Goal: Information Seeking & Learning: Learn about a topic

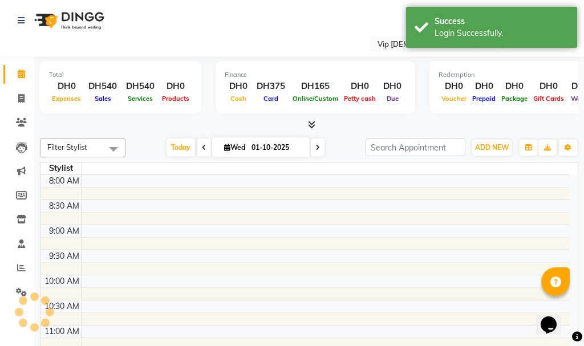
select select "en"
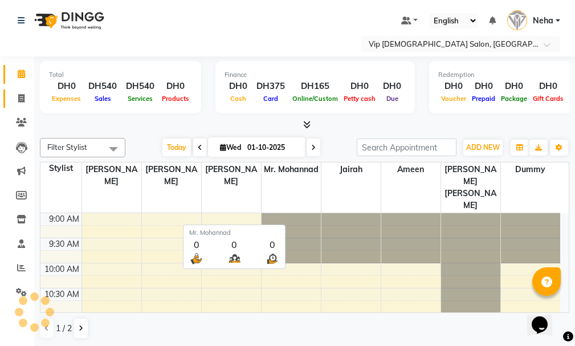
click at [22, 102] on icon at bounding box center [21, 98] width 6 height 9
select select "service"
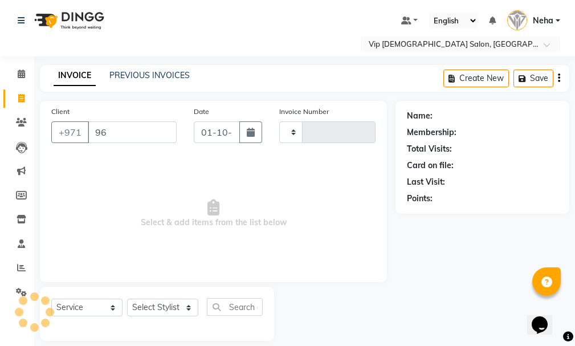
type input "966"
type input "2088"
select select "8415"
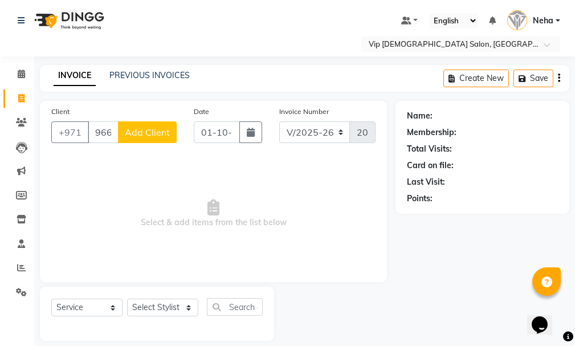
type input "966538245158"
click at [149, 131] on span "Add Client" at bounding box center [147, 132] width 45 height 11
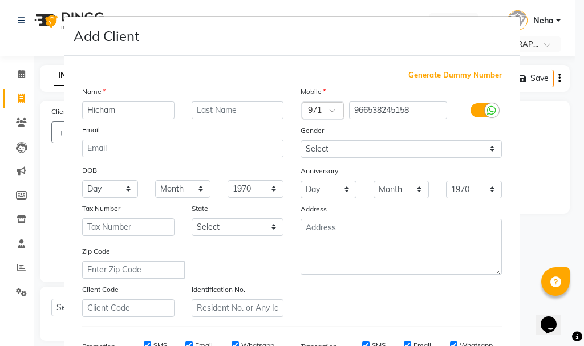
type input "Hicham"
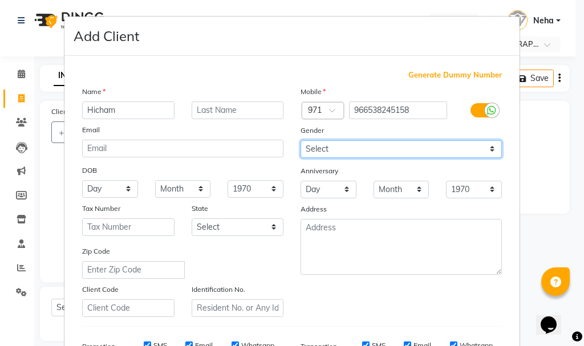
click at [341, 149] on select "Select [DEMOGRAPHIC_DATA] [DEMOGRAPHIC_DATA] Other Prefer Not To Say" at bounding box center [401, 149] width 201 height 18
select select "[DEMOGRAPHIC_DATA]"
click at [301, 140] on select "Select [DEMOGRAPHIC_DATA] [DEMOGRAPHIC_DATA] Other Prefer Not To Say" at bounding box center [401, 149] width 201 height 18
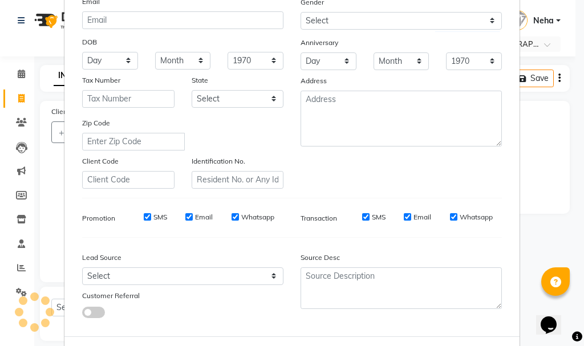
scroll to position [180, 0]
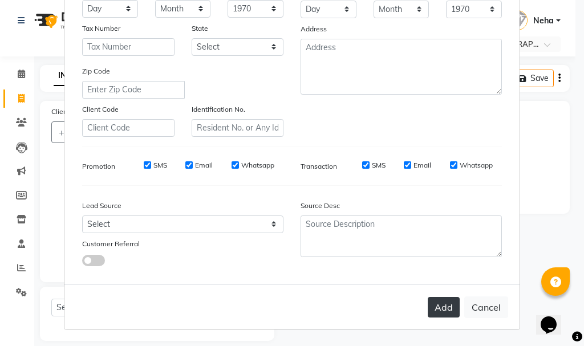
click at [437, 306] on button "Add" at bounding box center [444, 307] width 32 height 21
select select
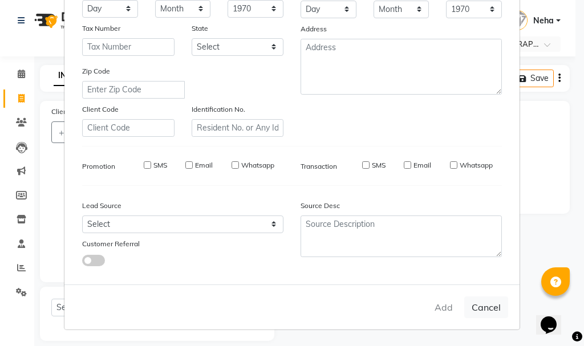
select select
checkbox input "false"
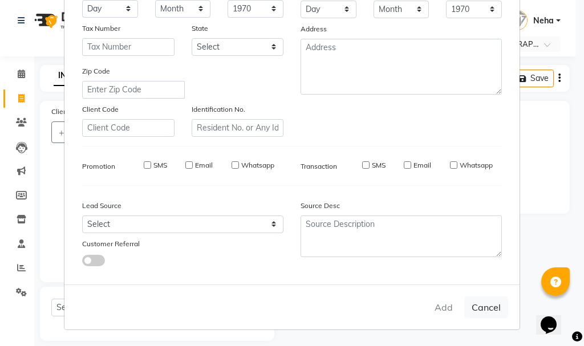
checkbox input "false"
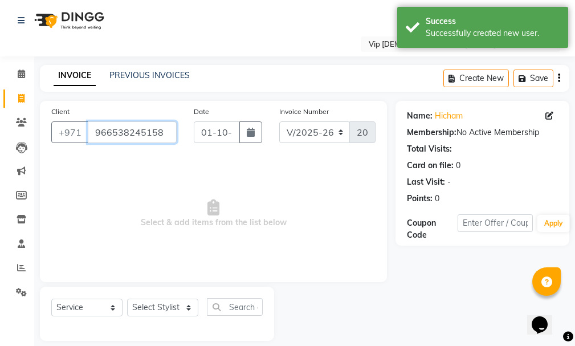
click at [108, 133] on input "966538245158" at bounding box center [132, 132] width 89 height 22
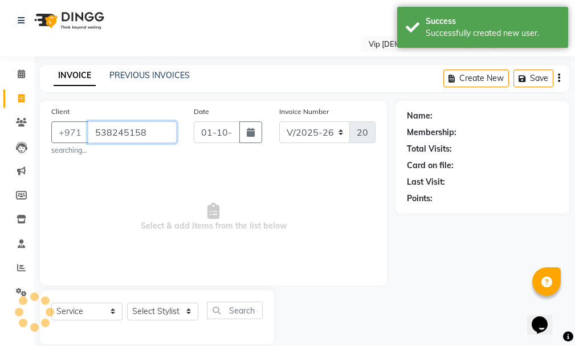
click at [125, 131] on div "[PHONE_NUMBER]" at bounding box center [113, 132] width 125 height 22
type input "538245158"
click at [127, 129] on span "Add Client" at bounding box center [147, 132] width 45 height 11
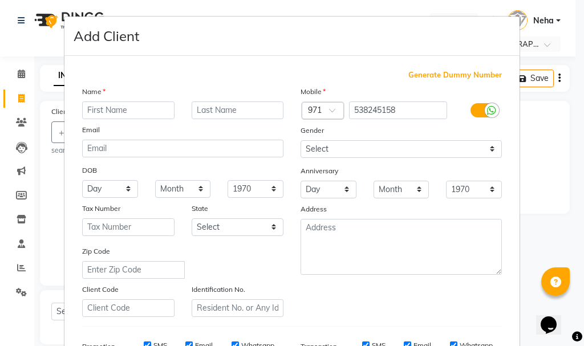
click at [318, 108] on div at bounding box center [322, 112] width 41 height 12
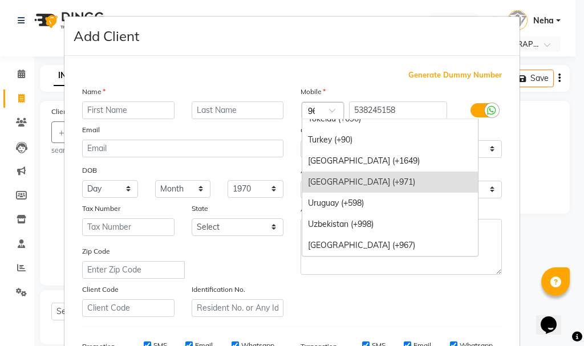
scroll to position [95, 0]
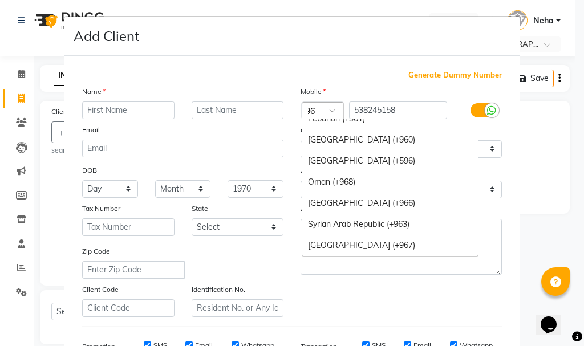
type input "966"
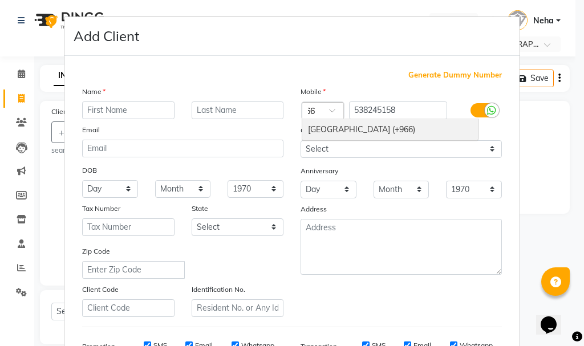
click at [382, 124] on div "[GEOGRAPHIC_DATA] (+966)" at bounding box center [390, 129] width 176 height 21
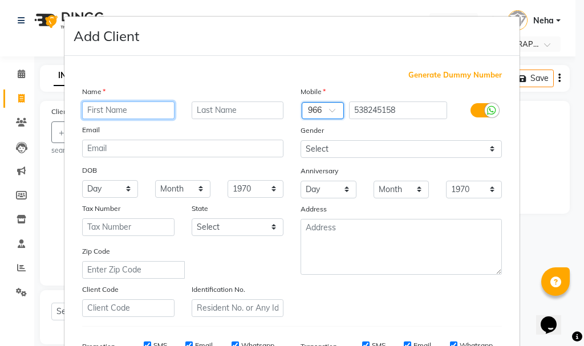
click at [131, 110] on input "text" at bounding box center [128, 111] width 92 height 18
type input "hicham"
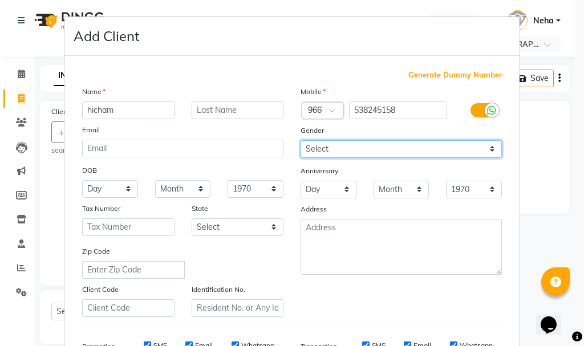
click at [356, 151] on select "Select [DEMOGRAPHIC_DATA] [DEMOGRAPHIC_DATA] Other Prefer Not To Say" at bounding box center [401, 149] width 201 height 18
select select "[DEMOGRAPHIC_DATA]"
click at [301, 140] on select "Select [DEMOGRAPHIC_DATA] [DEMOGRAPHIC_DATA] Other Prefer Not To Say" at bounding box center [401, 149] width 201 height 18
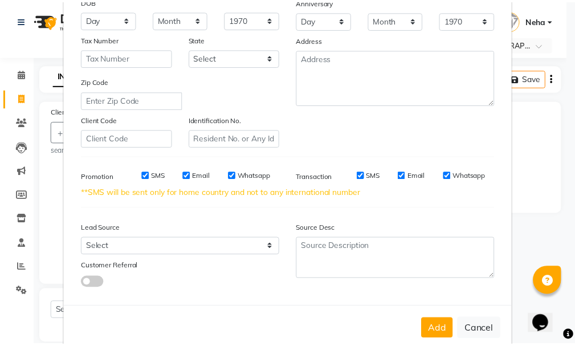
scroll to position [192, 0]
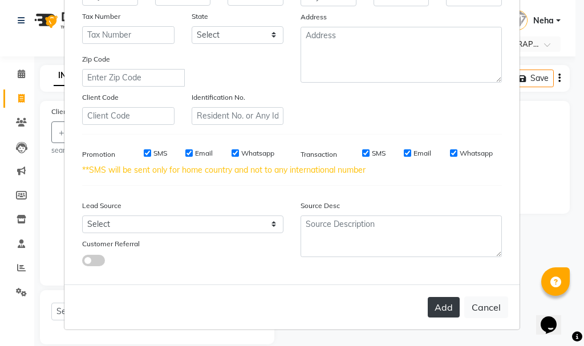
click at [436, 302] on button "Add" at bounding box center [444, 307] width 32 height 21
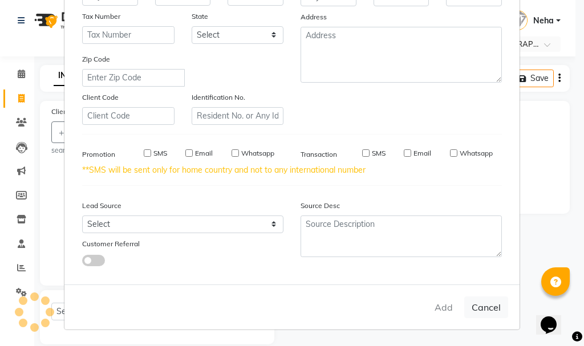
select select
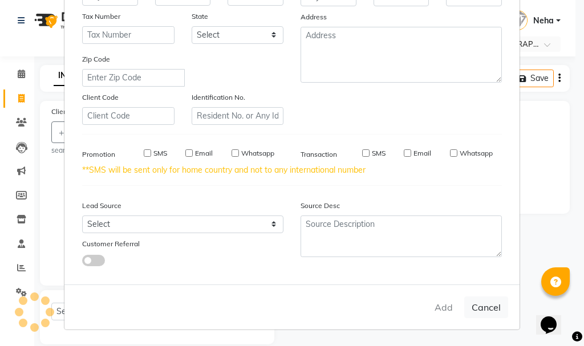
select select
checkbox input "false"
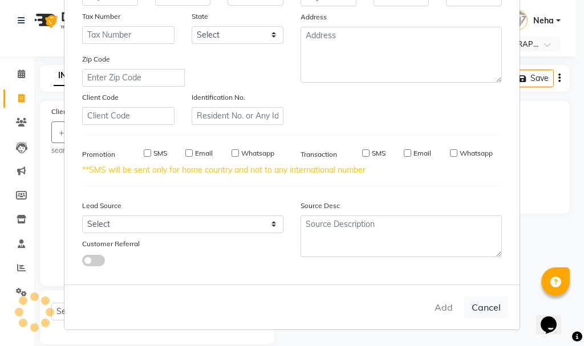
checkbox input "false"
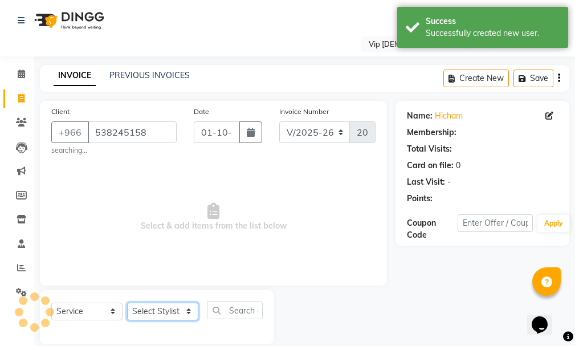
click at [169, 310] on select "Select Stylist [PERSON_NAME] [PERSON_NAME] [PERSON_NAME] [PERSON_NAME] [PERSON_…" at bounding box center [162, 312] width 71 height 18
select select "81344"
click at [127, 303] on select "Select Stylist [PERSON_NAME] [PERSON_NAME] [PERSON_NAME] [PERSON_NAME] [PERSON_…" at bounding box center [162, 312] width 71 height 18
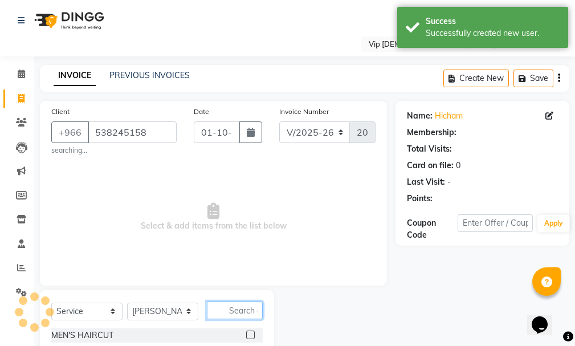
click at [247, 312] on input "text" at bounding box center [235, 311] width 56 height 18
type input "craf"
click at [250, 335] on label at bounding box center [250, 335] width 9 height 9
click at [250, 335] on input "checkbox" at bounding box center [249, 335] width 7 height 7
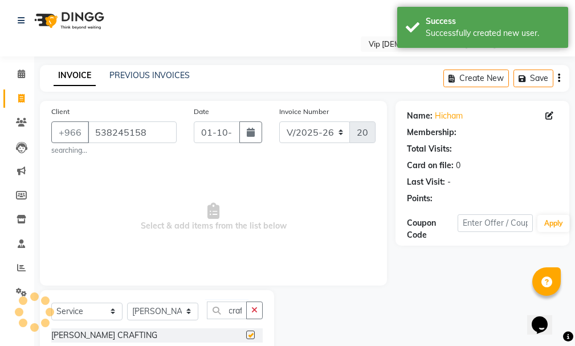
scroll to position [0, 0]
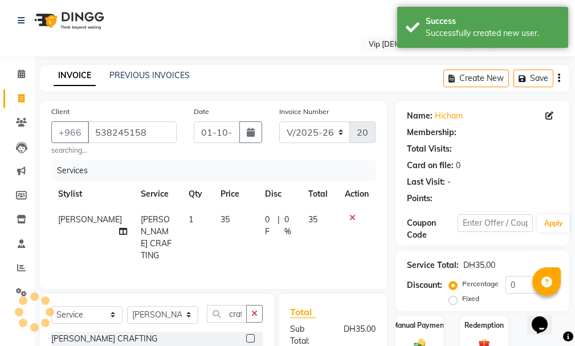
checkbox input "false"
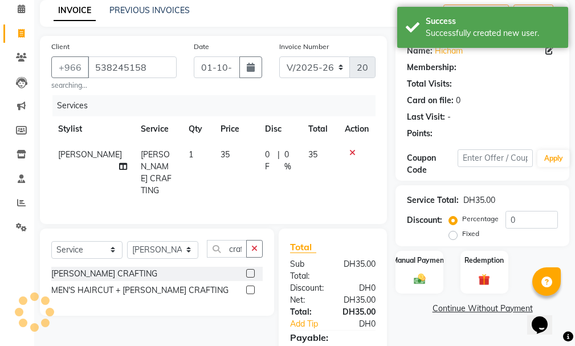
scroll to position [143, 0]
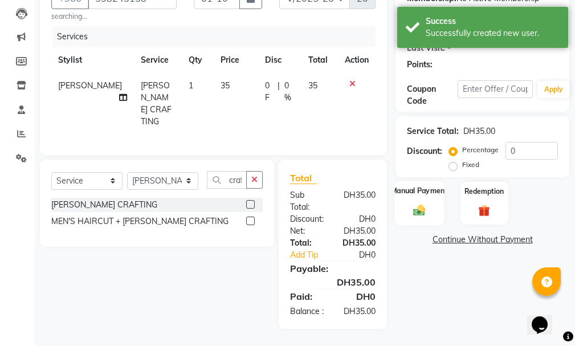
click at [422, 192] on div "Manual Payment" at bounding box center [420, 203] width 50 height 44
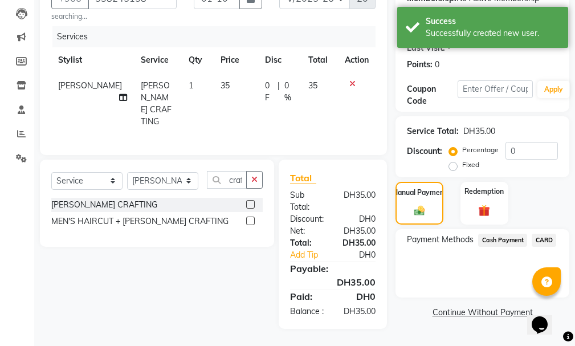
click at [512, 234] on span "Cash Payment" at bounding box center [503, 240] width 49 height 13
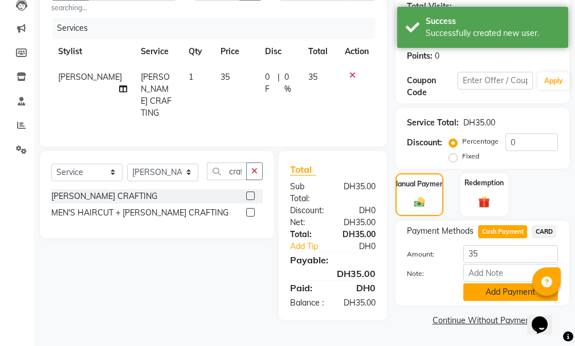
click at [506, 289] on button "Add Payment" at bounding box center [511, 292] width 95 height 18
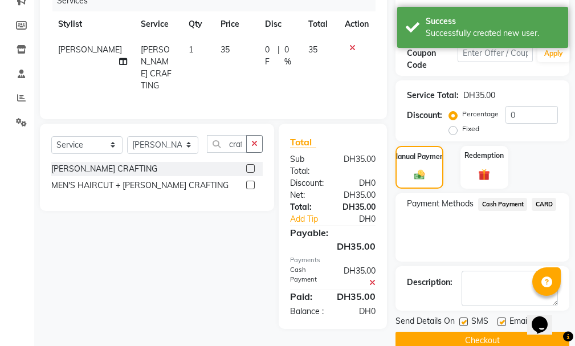
scroll to position [191, 0]
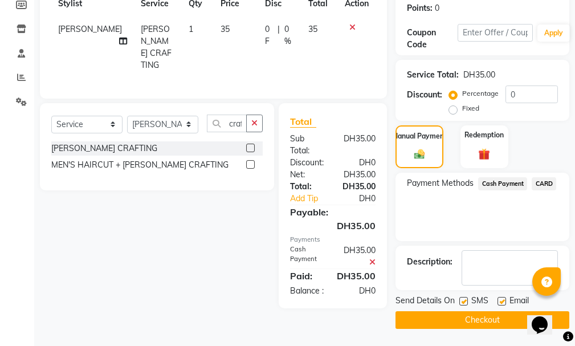
click at [488, 323] on button "Checkout" at bounding box center [483, 320] width 174 height 18
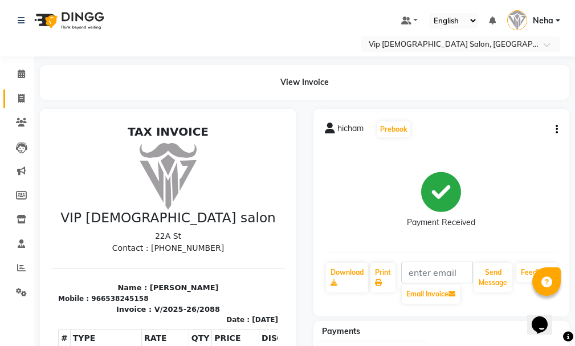
click at [19, 98] on icon at bounding box center [21, 98] width 6 height 9
select select "service"
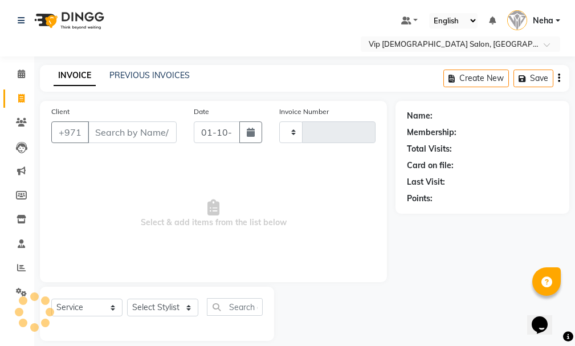
scroll to position [12, 0]
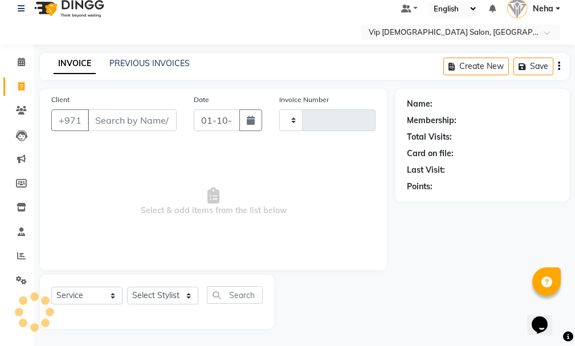
type input "2089"
select select "8415"
type input "d"
click at [102, 121] on input "Client" at bounding box center [132, 121] width 89 height 22
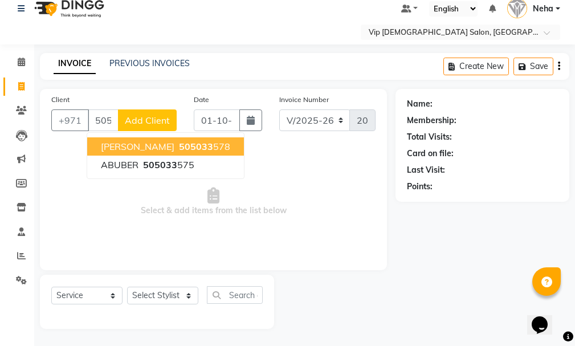
click at [179, 148] on span "505033" at bounding box center [196, 146] width 34 height 11
type input "505033578"
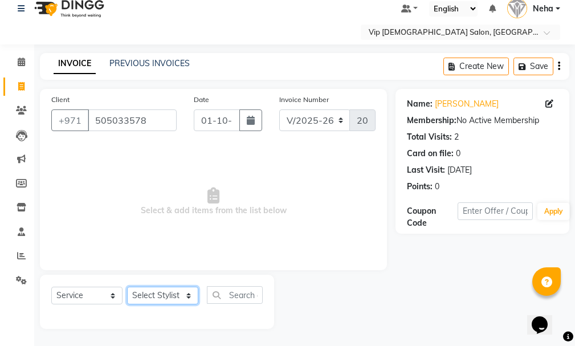
click at [170, 294] on select "Select Stylist [PERSON_NAME] [PERSON_NAME] [PERSON_NAME] [PERSON_NAME] [PERSON_…" at bounding box center [162, 296] width 71 height 18
select select "81363"
click at [127, 287] on select "Select Stylist [PERSON_NAME] [PERSON_NAME] [PERSON_NAME] [PERSON_NAME] [PERSON_…" at bounding box center [162, 296] width 71 height 18
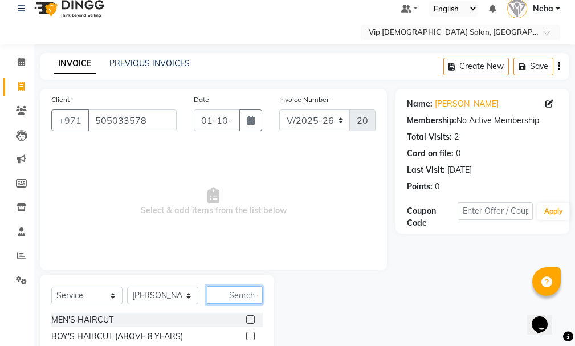
click at [242, 293] on input "text" at bounding box center [235, 295] width 56 height 18
type input "colo"
click at [249, 334] on label at bounding box center [250, 336] width 9 height 9
click at [249, 334] on input "checkbox" at bounding box center [249, 336] width 7 height 7
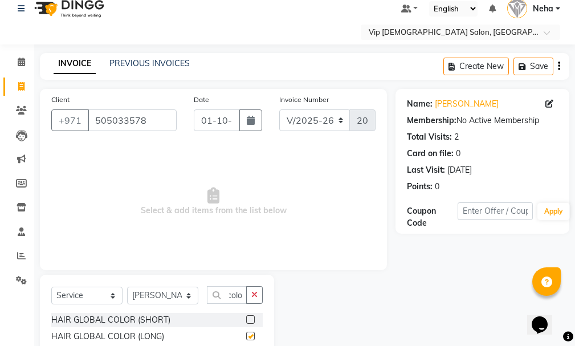
scroll to position [0, 0]
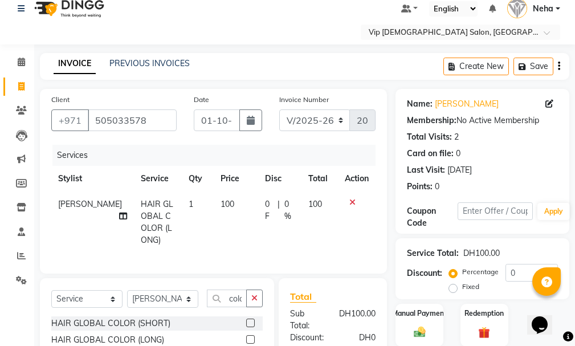
checkbox input "false"
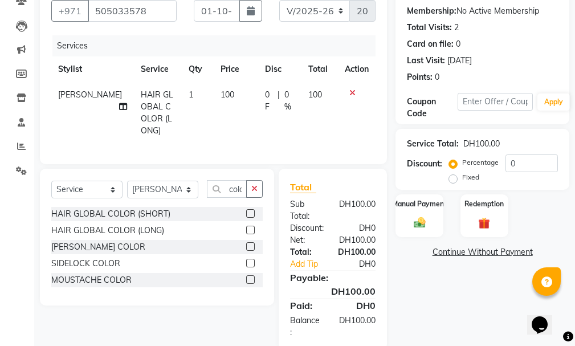
scroll to position [151, 0]
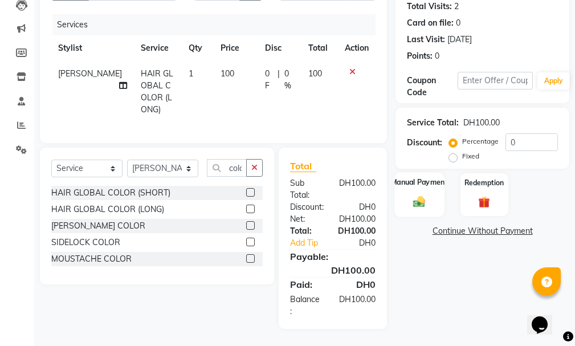
click at [428, 195] on img at bounding box center [419, 202] width 19 height 14
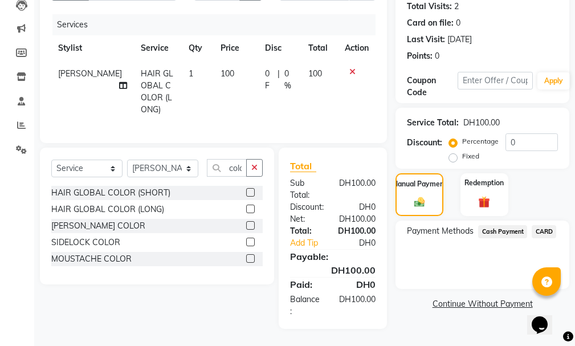
click at [506, 225] on span "Cash Payment" at bounding box center [503, 231] width 49 height 13
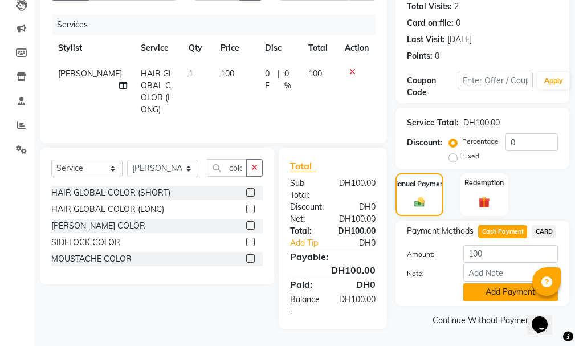
click at [508, 283] on button "Add Payment" at bounding box center [511, 292] width 95 height 18
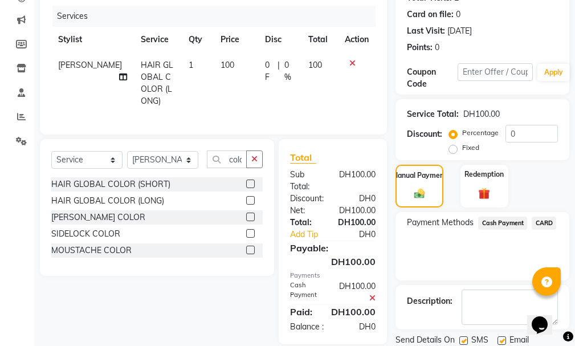
scroll to position [191, 0]
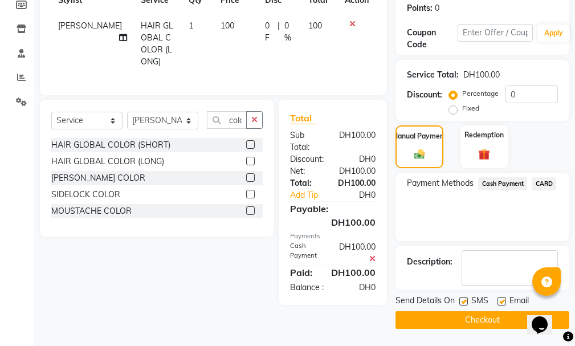
click at [497, 319] on button "Checkout" at bounding box center [483, 320] width 174 height 18
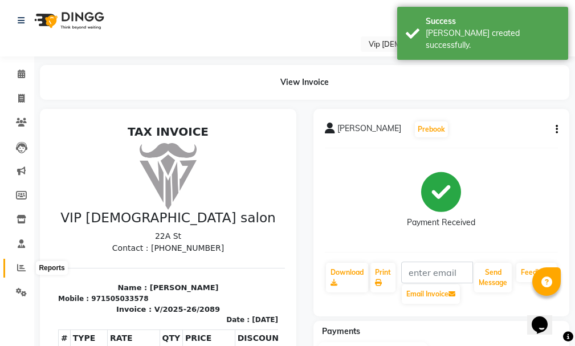
click at [22, 273] on span at bounding box center [21, 268] width 20 height 13
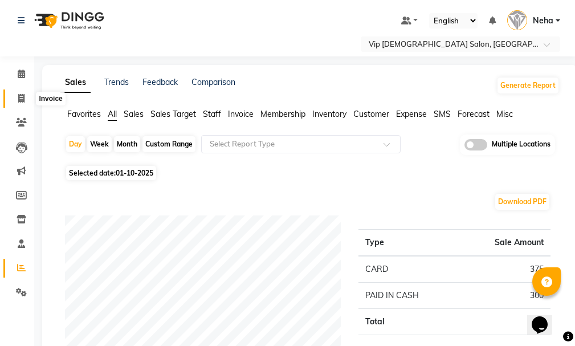
click at [21, 96] on icon at bounding box center [21, 98] width 6 height 9
select select "service"
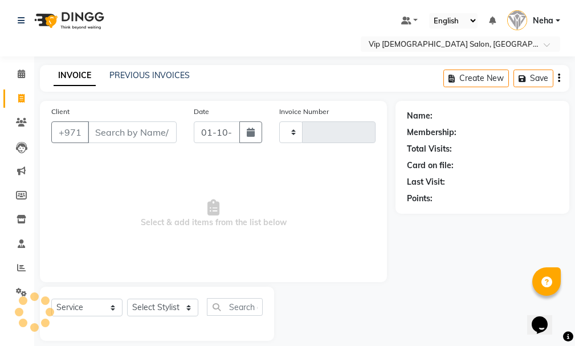
scroll to position [12, 0]
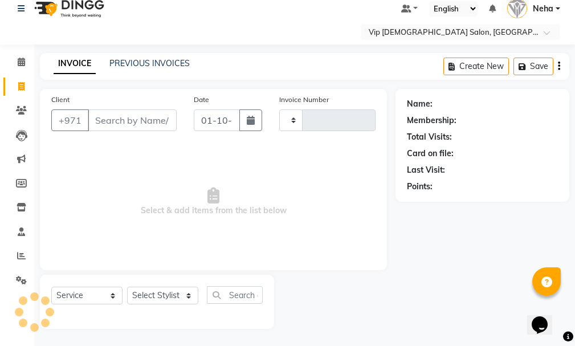
type input "2090"
select select "8415"
click at [23, 259] on icon at bounding box center [21, 256] width 9 height 9
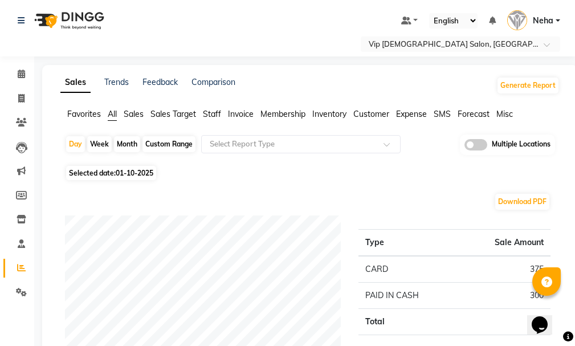
click at [171, 143] on div "Custom Range" at bounding box center [169, 144] width 53 height 16
select select "10"
select select "2025"
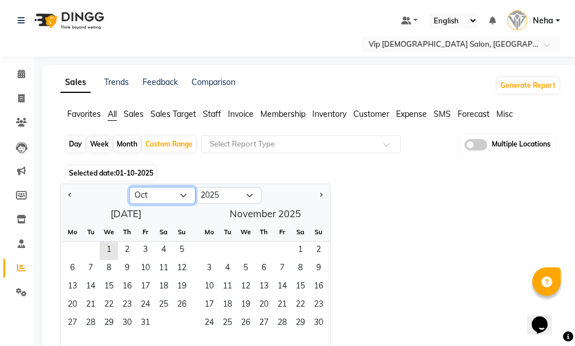
click at [154, 188] on select "Jan Feb Mar Apr May Jun [DATE] Aug Sep Oct Nov Dec" at bounding box center [162, 195] width 66 height 17
click at [129, 187] on select "Jan Feb Mar Apr May Jun [DATE] Aug Sep Oct Nov Dec" at bounding box center [162, 195] width 66 height 17
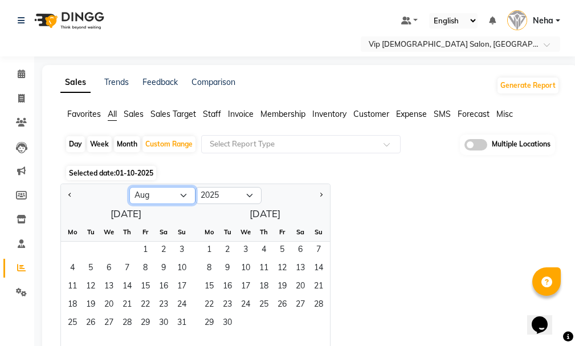
click at [153, 194] on select "Jan Feb Mar Apr May Jun [DATE] Aug Sep Oct Nov Dec" at bounding box center [162, 195] width 66 height 17
select select "9"
click at [129, 187] on select "Jan Feb Mar Apr May Jun [DATE] Aug Sep Oct Nov Dec" at bounding box center [162, 195] width 66 height 17
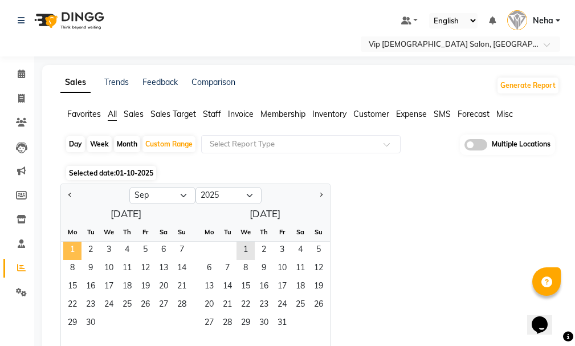
click at [71, 246] on span "1" at bounding box center [72, 251] width 18 height 18
click at [86, 327] on span "30" at bounding box center [91, 324] width 18 height 18
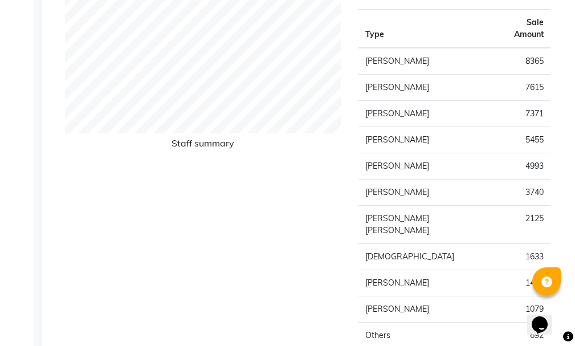
scroll to position [384, 0]
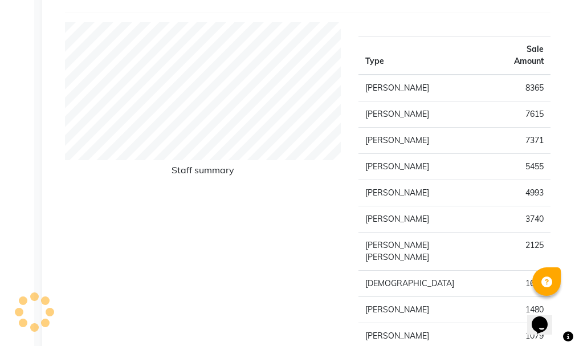
click at [520, 131] on td "7371" at bounding box center [522, 140] width 58 height 26
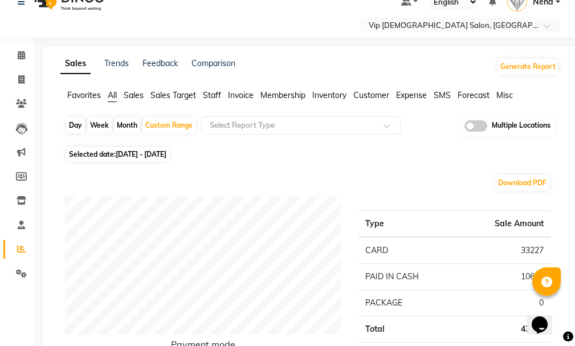
scroll to position [0, 0]
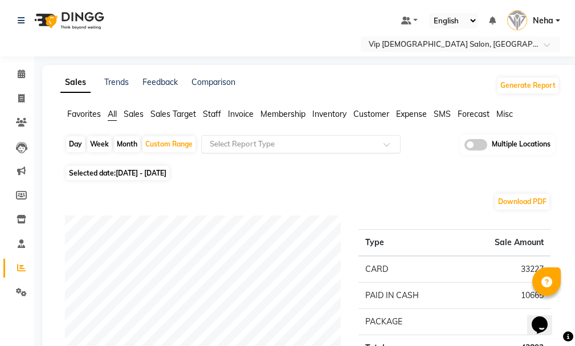
click at [255, 136] on div "Select Report Type" at bounding box center [301, 144] width 200 height 18
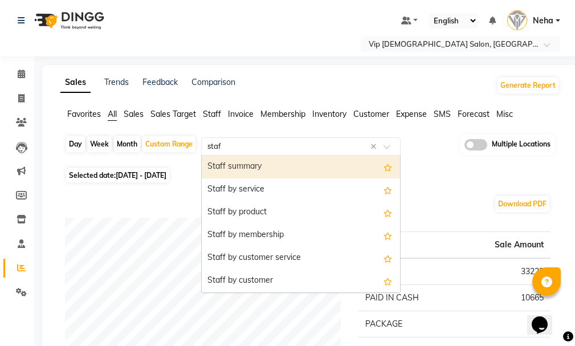
type input "staff"
click at [283, 254] on div "Staff by customer service" at bounding box center [301, 258] width 198 height 23
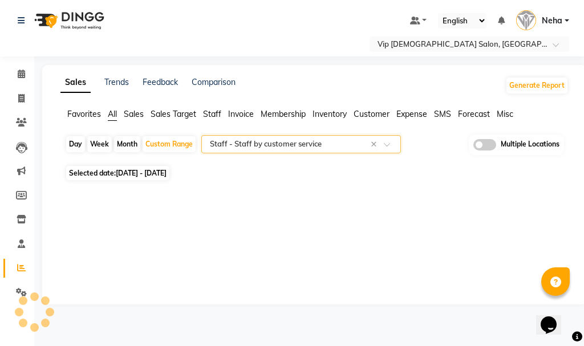
select select "full_report"
select select "csv"
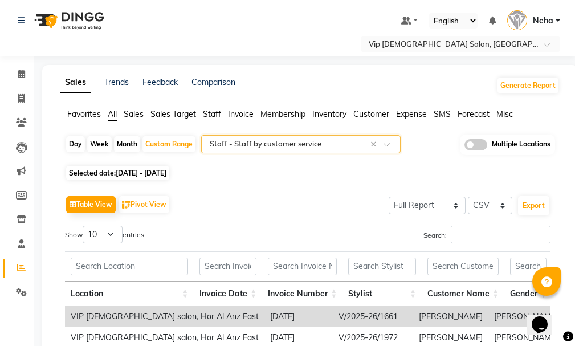
click at [337, 137] on div "Select Report Type × Staff - Staff by customer service ×" at bounding box center [301, 144] width 200 height 18
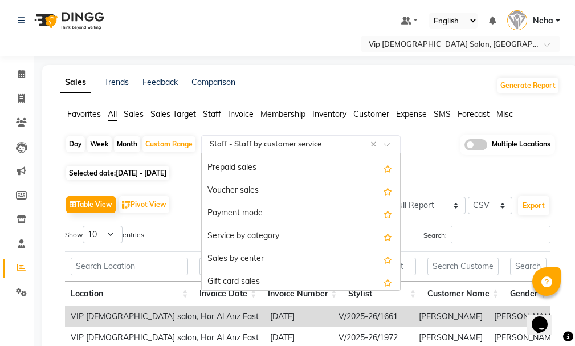
scroll to position [120, 0]
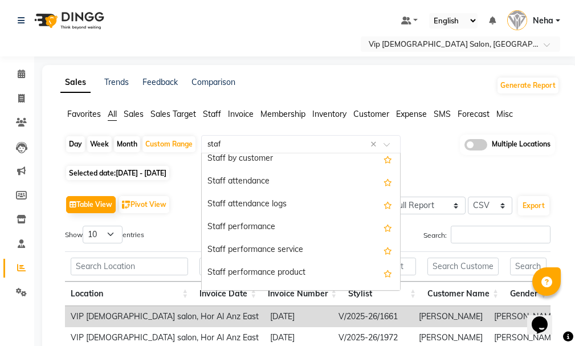
type input "staff"
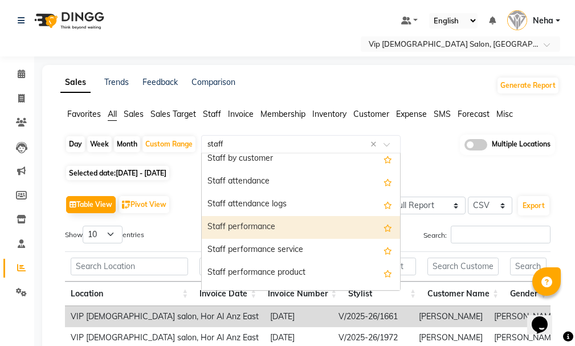
click at [257, 220] on div "Staff performance" at bounding box center [301, 227] width 198 height 23
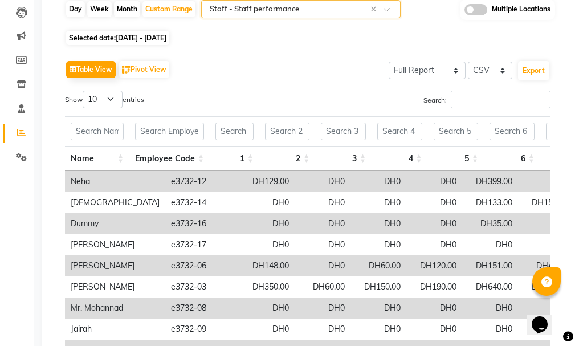
scroll to position [91, 0]
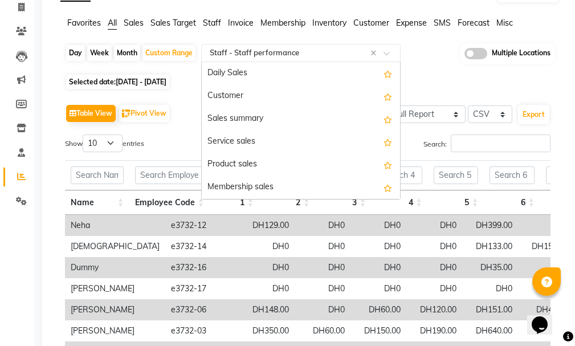
click at [355, 48] on input "text" at bounding box center [290, 52] width 164 height 11
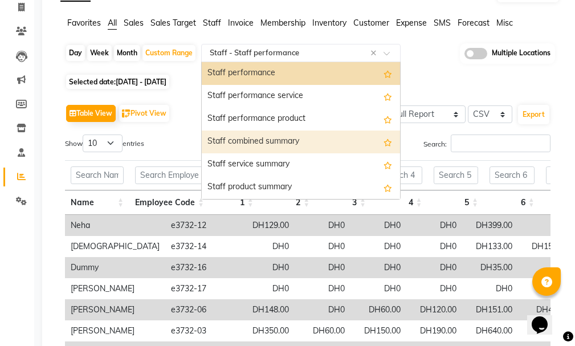
click at [290, 139] on div "Staff combined summary" at bounding box center [301, 142] width 198 height 23
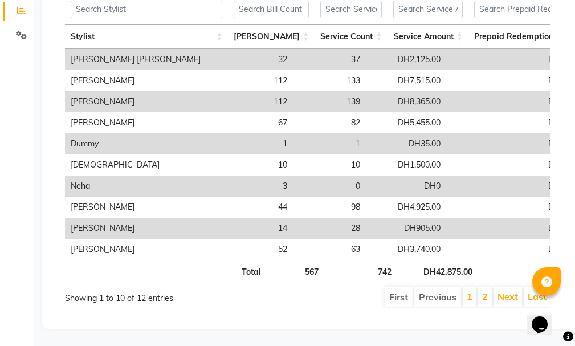
scroll to position [266, 0]
click at [514, 296] on link "Next" at bounding box center [508, 296] width 21 height 11
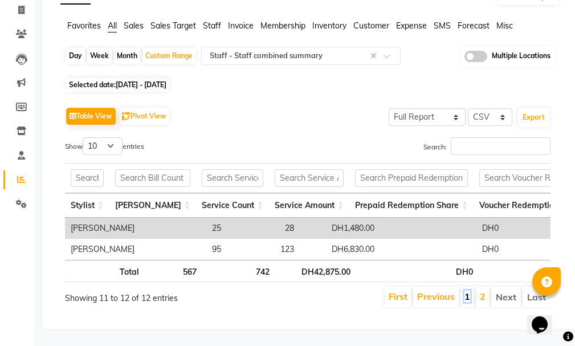
click at [465, 291] on link "1" at bounding box center [468, 296] width 6 height 11
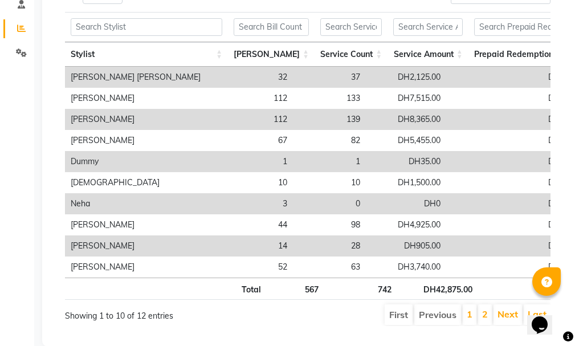
scroll to position [274, 0]
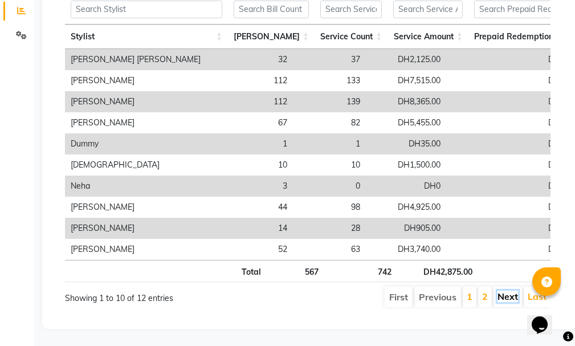
click at [510, 291] on link "Next" at bounding box center [508, 296] width 21 height 11
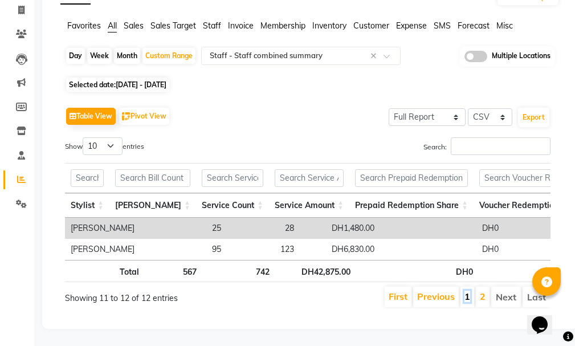
click at [467, 291] on link "1" at bounding box center [468, 296] width 6 height 11
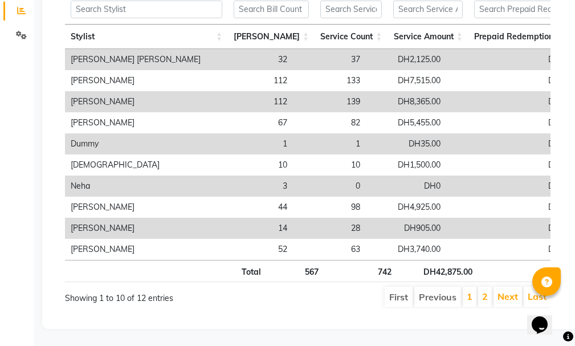
scroll to position [274, 0]
click at [293, 49] on td "32" at bounding box center [249, 59] width 87 height 21
click at [293, 51] on td "32" at bounding box center [249, 59] width 87 height 21
